Goal: Find specific page/section: Find specific page/section

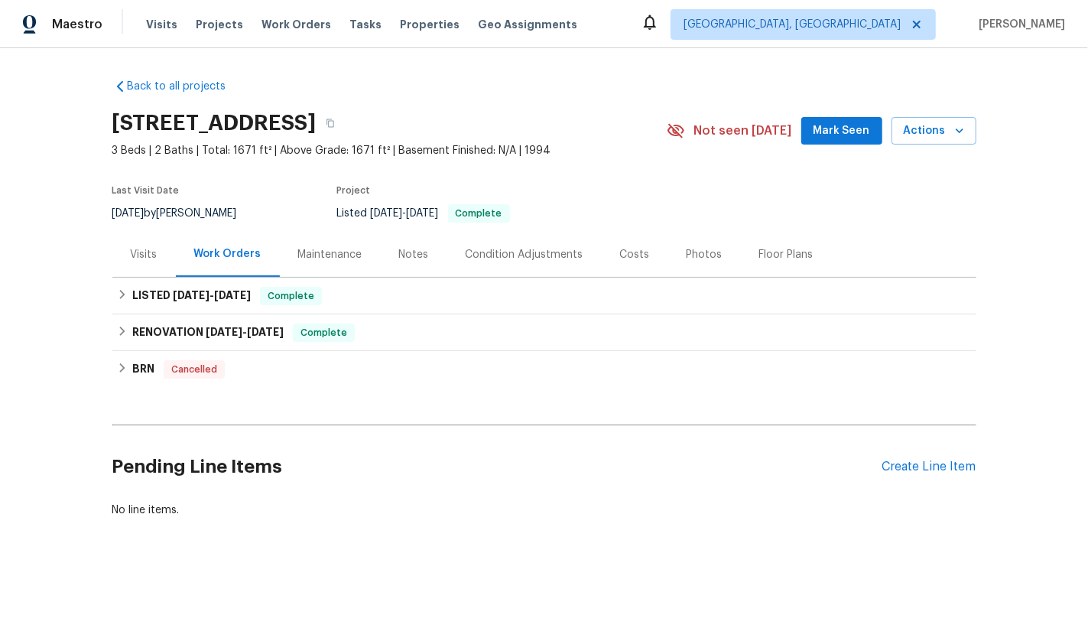
click at [133, 268] on div "Visits" at bounding box center [143, 254] width 63 height 45
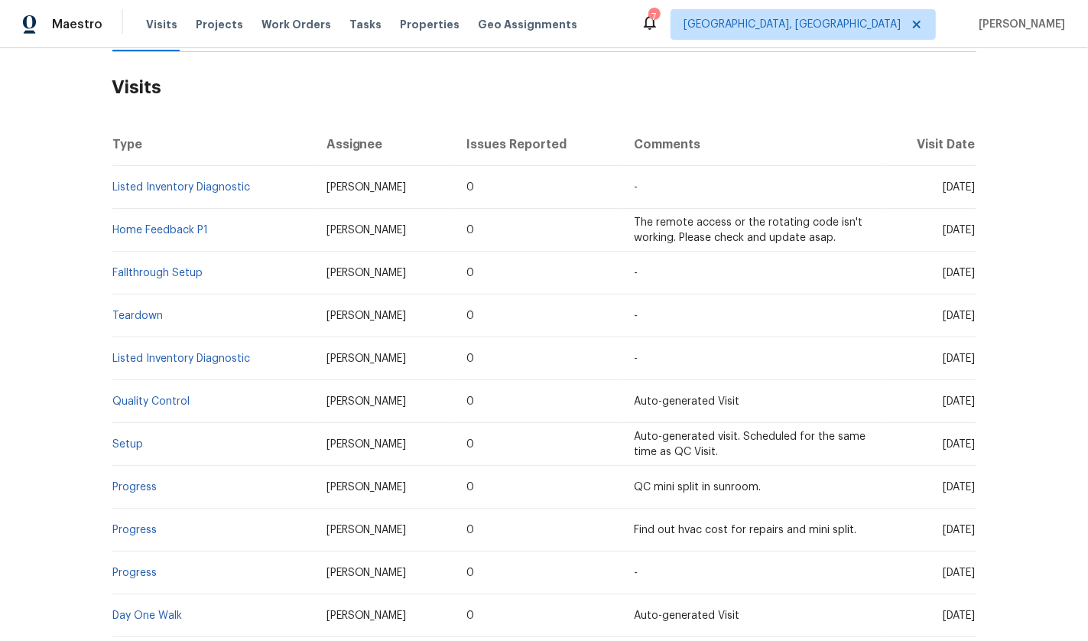
scroll to position [368, 0]
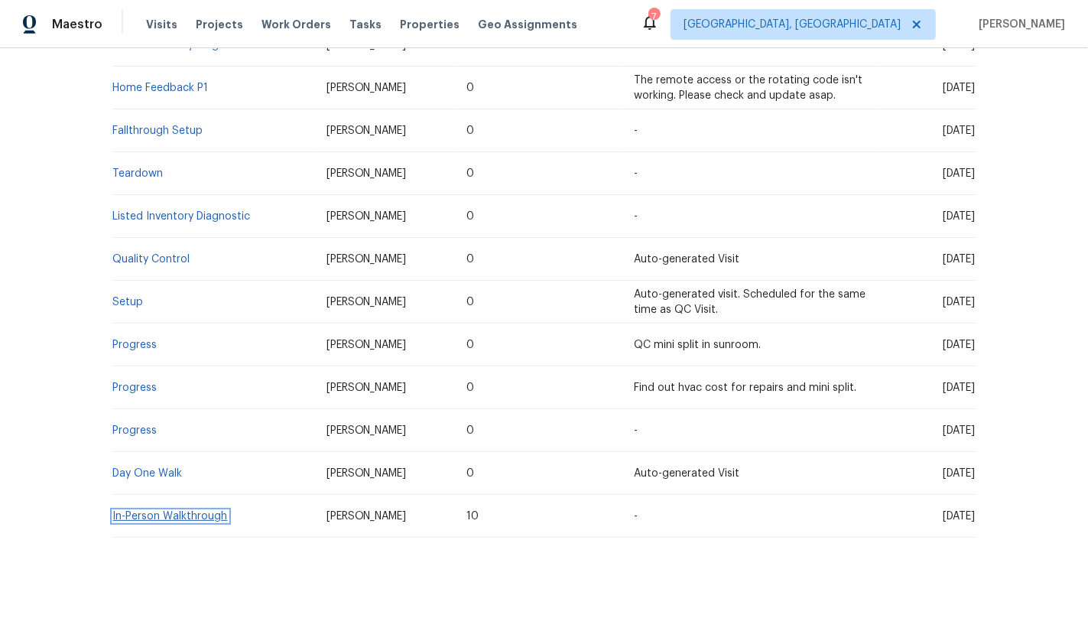
click at [143, 516] on link "In-Person Walkthrough" at bounding box center [170, 516] width 115 height 11
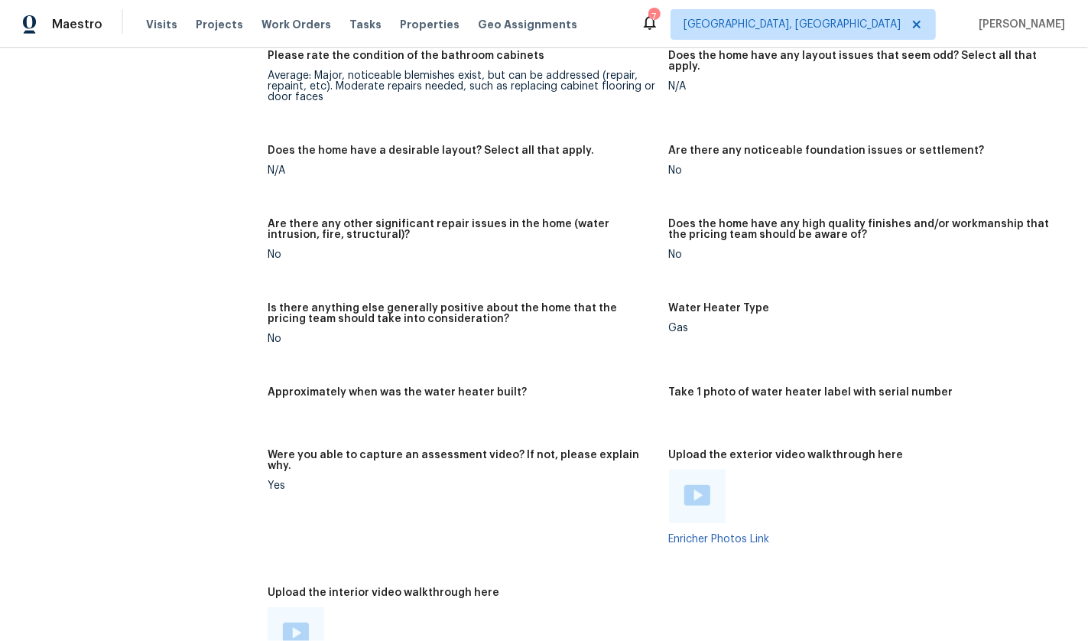
scroll to position [766, 0]
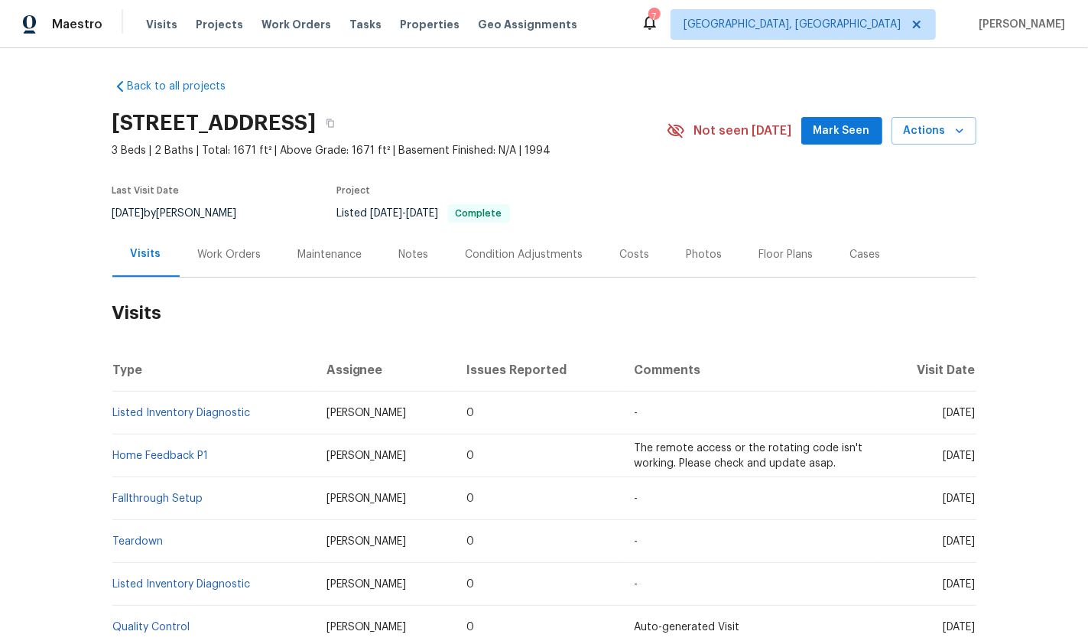
scroll to position [368, 0]
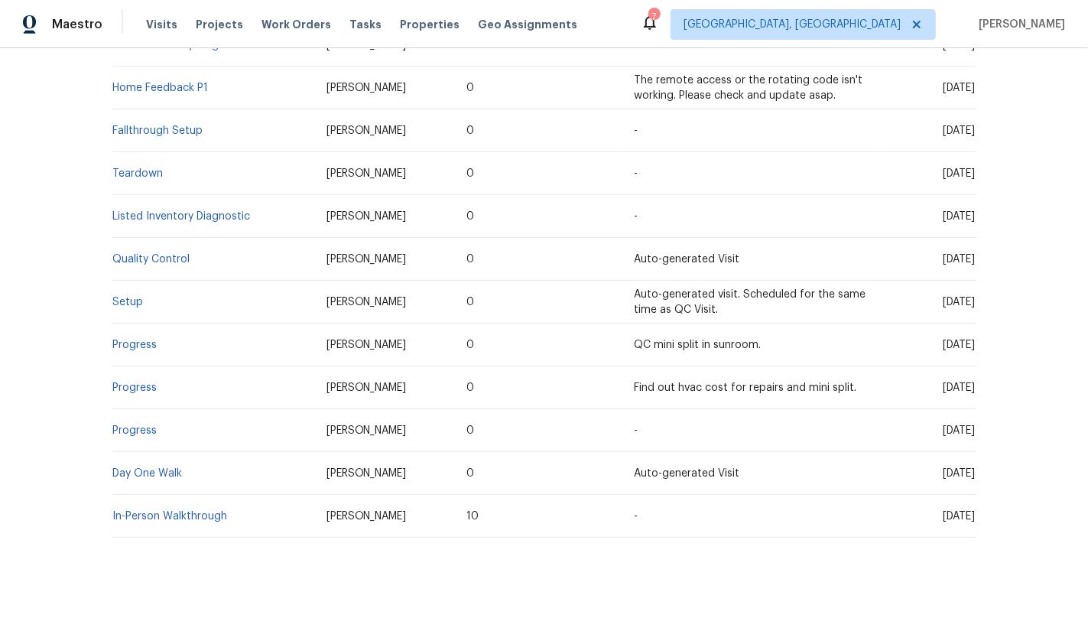
click at [132, 459] on td "Day One Walk" at bounding box center [213, 473] width 202 height 43
click at [132, 473] on link "Day One Walk" at bounding box center [148, 473] width 70 height 11
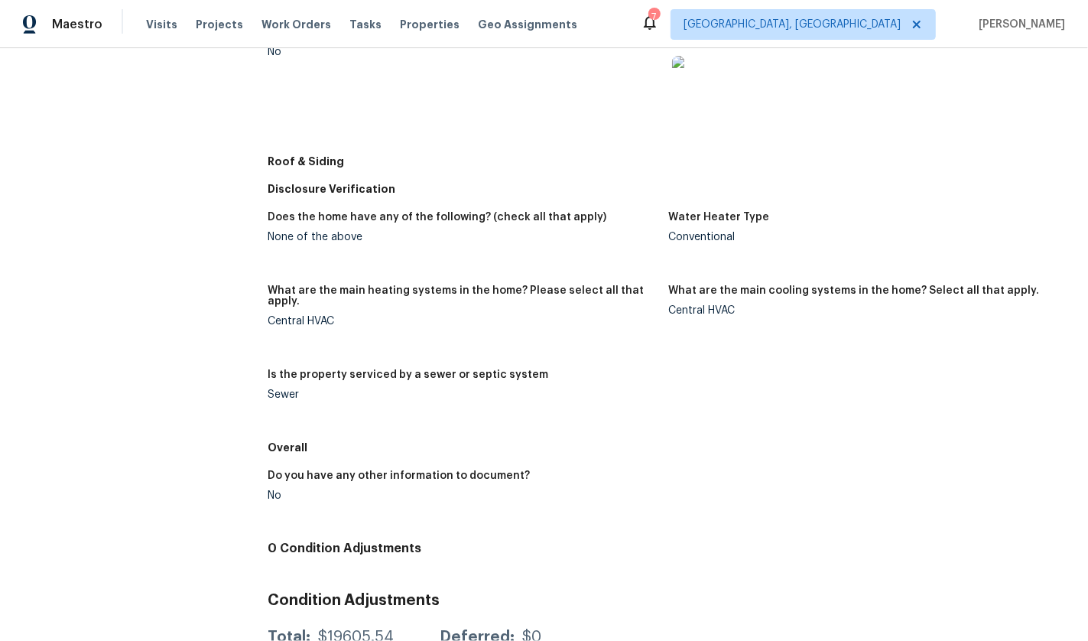
scroll to position [785, 0]
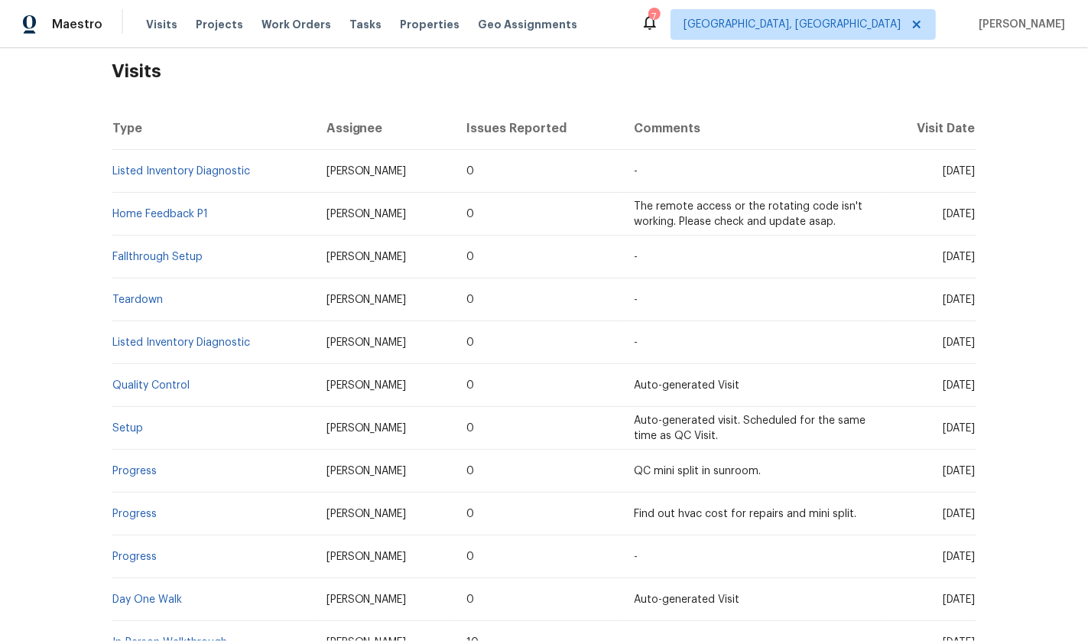
scroll to position [239, 0]
click at [128, 433] on link "Setup" at bounding box center [128, 430] width 31 height 11
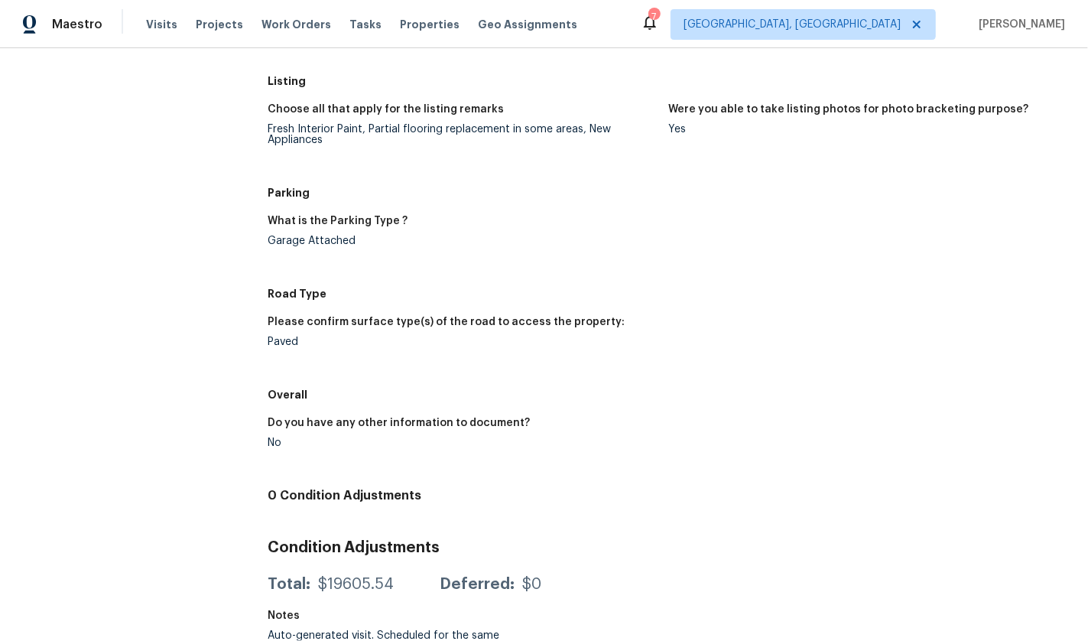
scroll to position [1136, 0]
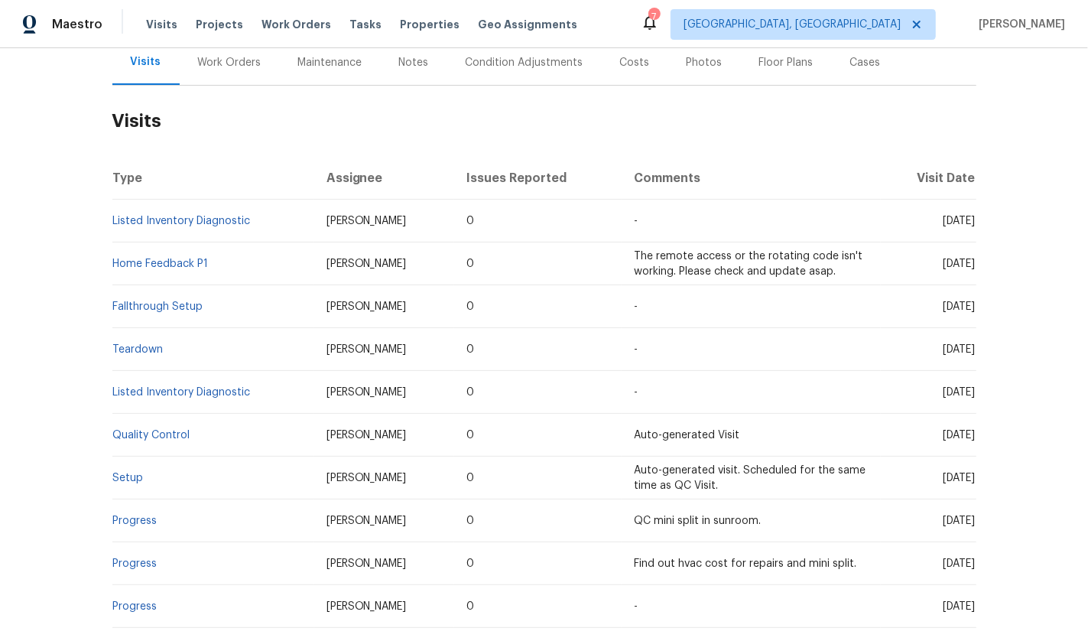
scroll to position [190, 0]
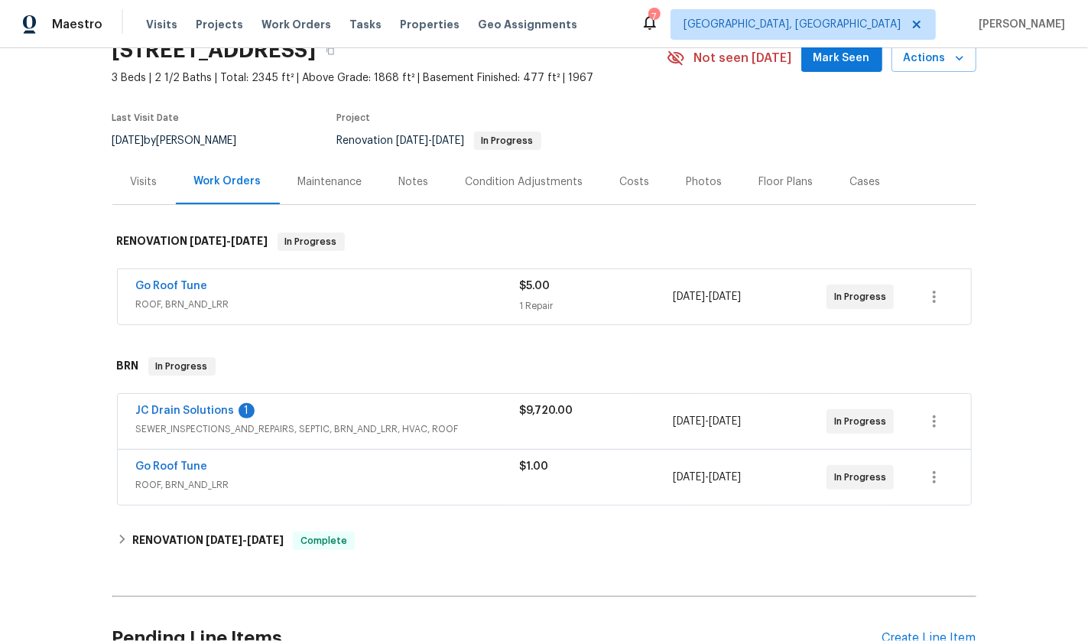
scroll to position [108, 0]
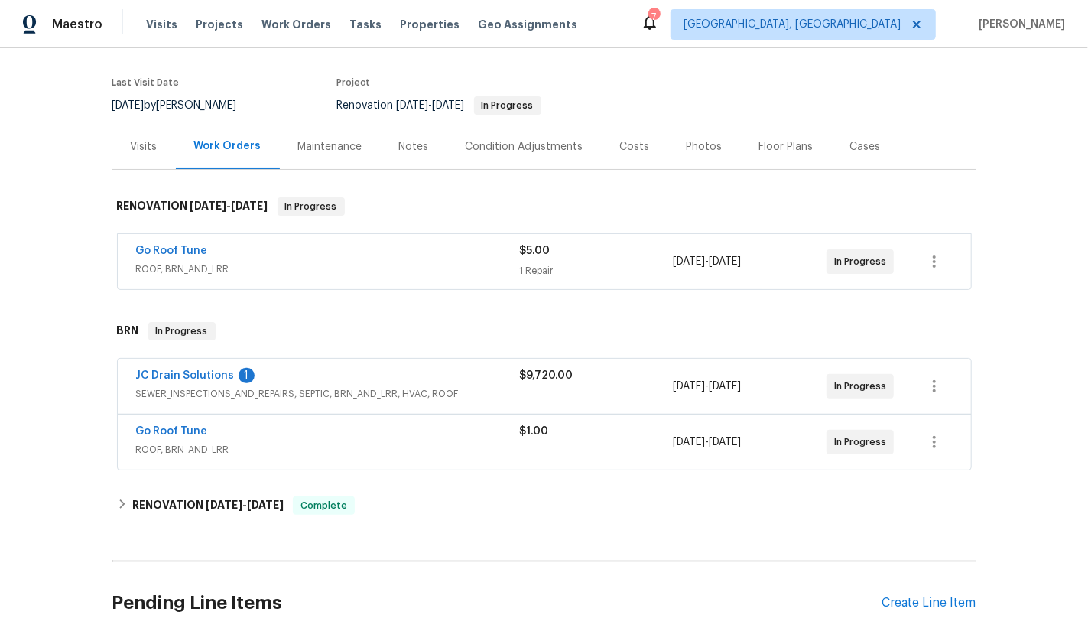
click at [157, 145] on div "Visits" at bounding box center [144, 146] width 27 height 15
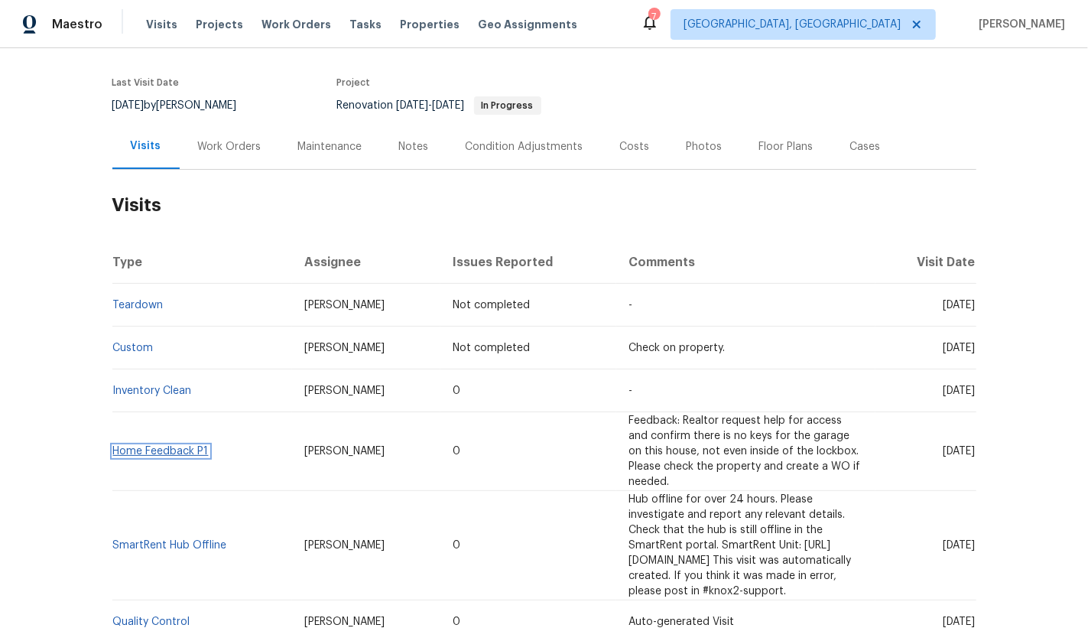
click at [179, 446] on link "Home Feedback P1" at bounding box center [161, 451] width 96 height 11
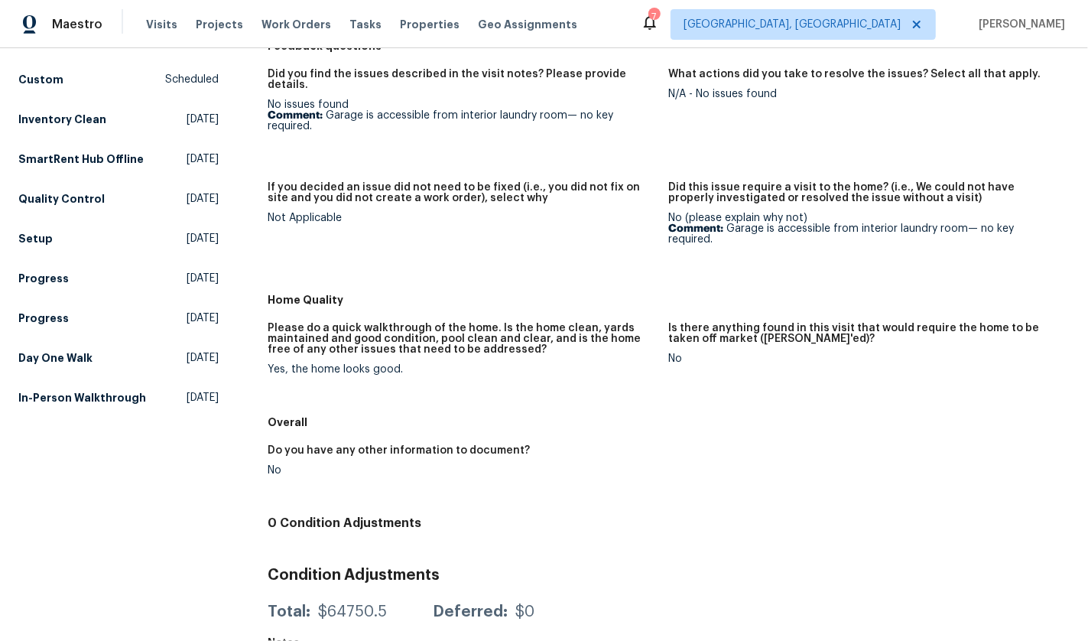
scroll to position [261, 0]
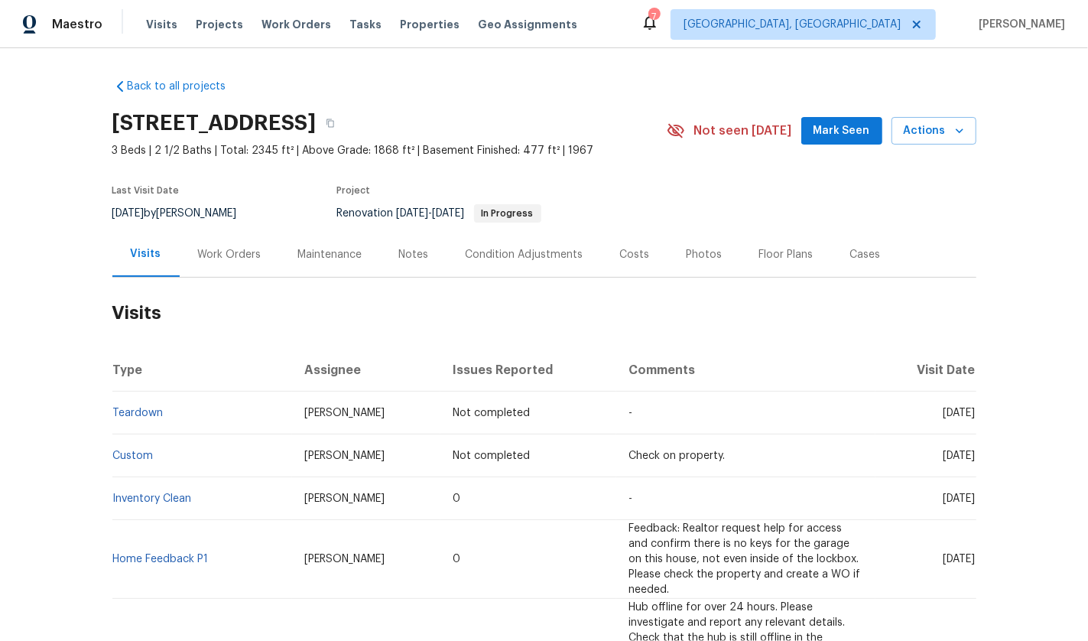
scroll to position [202, 0]
